Goal: Transaction & Acquisition: Purchase product/service

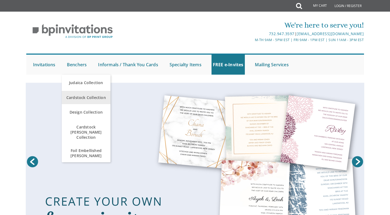
click at [98, 99] on span "Cardstock Collection" at bounding box center [86, 97] width 46 height 11
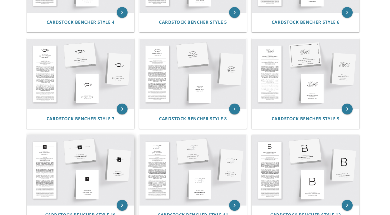
scroll to position [279, 0]
click at [92, 164] on img at bounding box center [80, 170] width 107 height 70
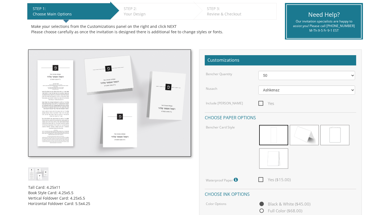
scroll to position [110, 0]
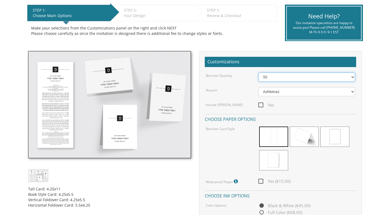
select select "125"
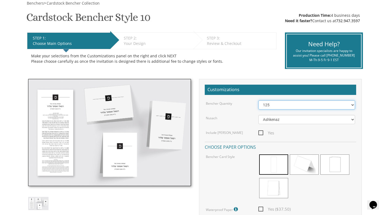
scroll to position [38, 0]
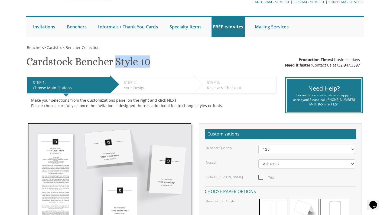
drag, startPoint x: 154, startPoint y: 62, endPoint x: 115, endPoint y: 62, distance: 39.8
copy h1 "Style 10"
